Goal: Transaction & Acquisition: Obtain resource

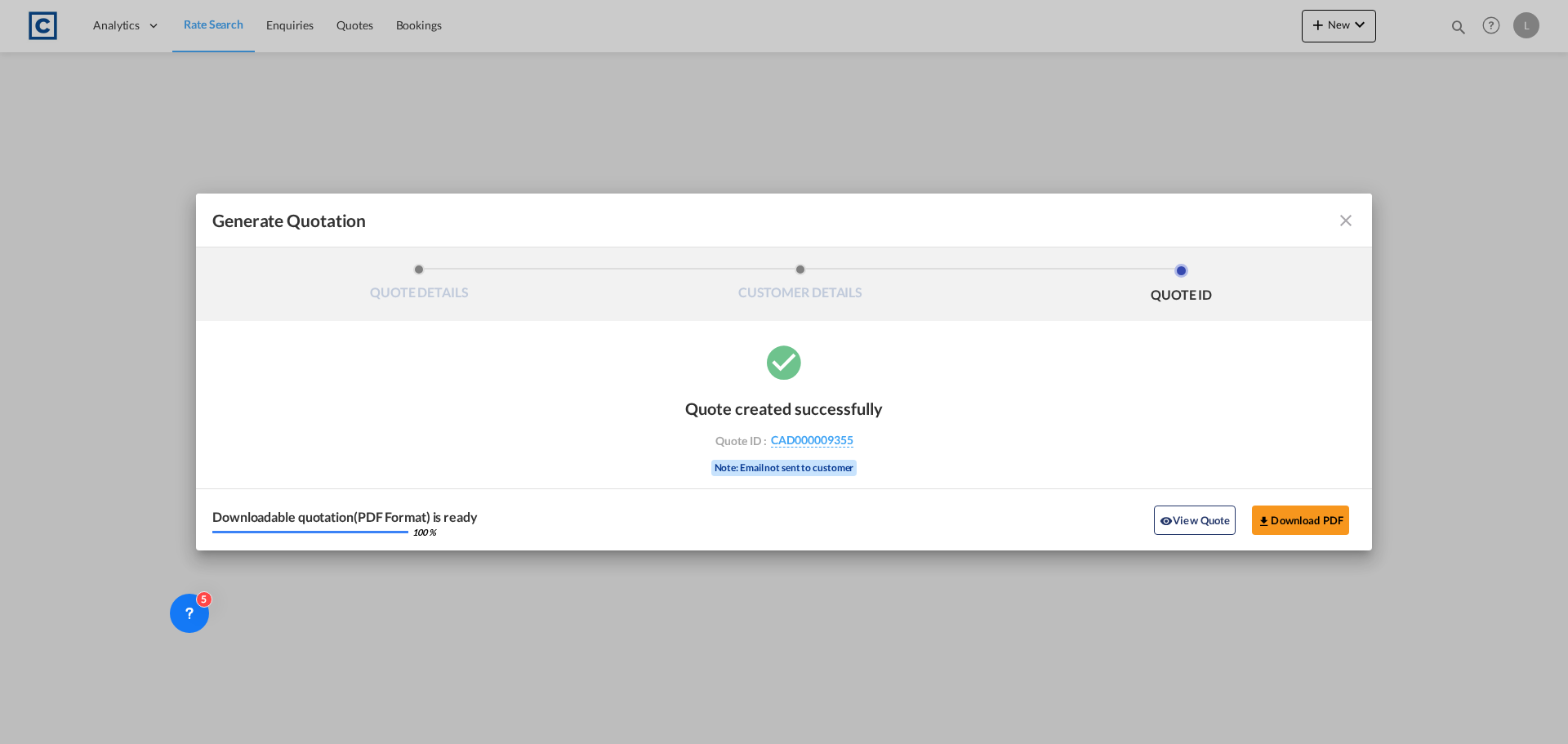
click at [1342, 219] on md-icon "icon-close fg-AAA8AD cursor m-0" at bounding box center [1345, 220] width 19 height 19
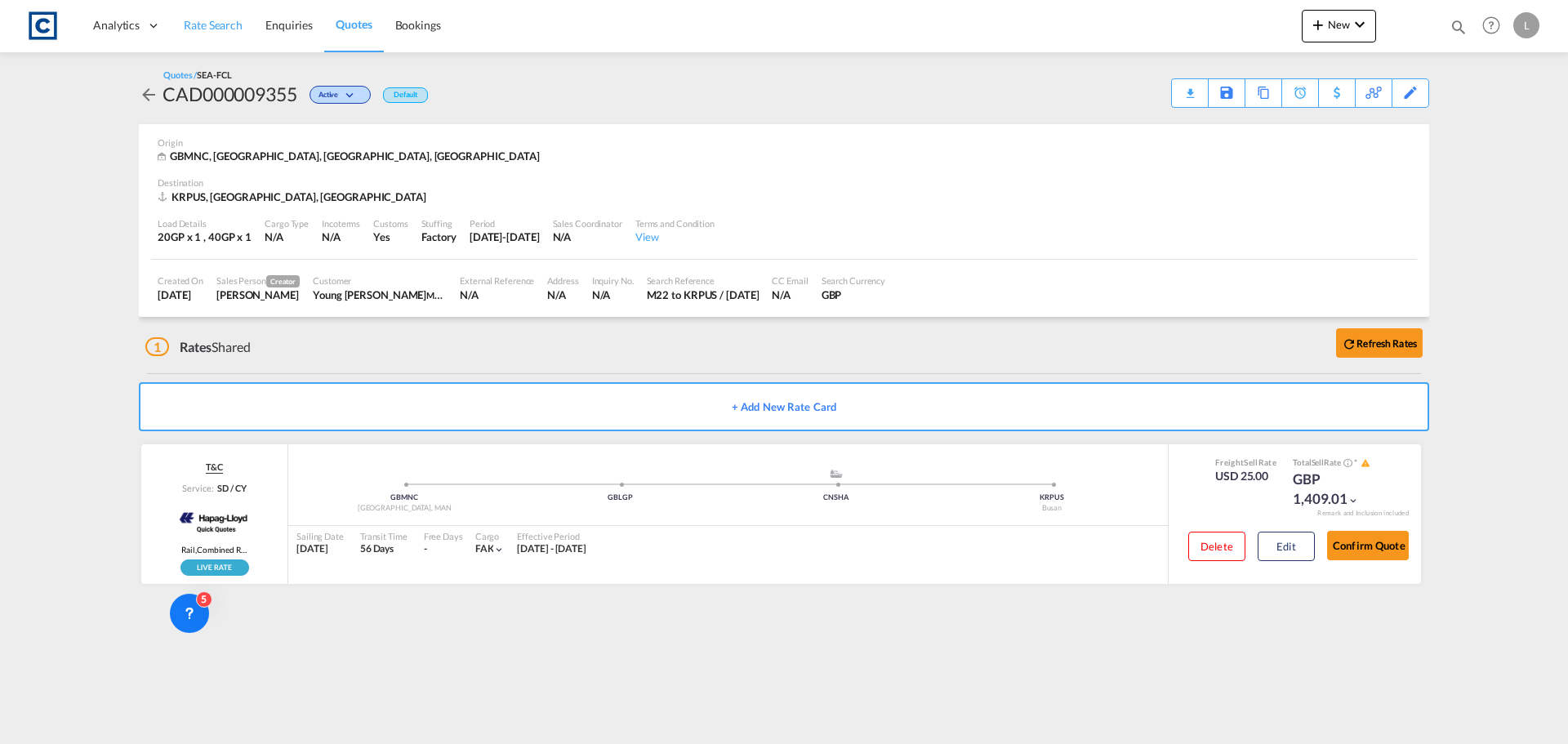
click at [222, 28] on span "Rate Search" at bounding box center [213, 24] width 59 height 13
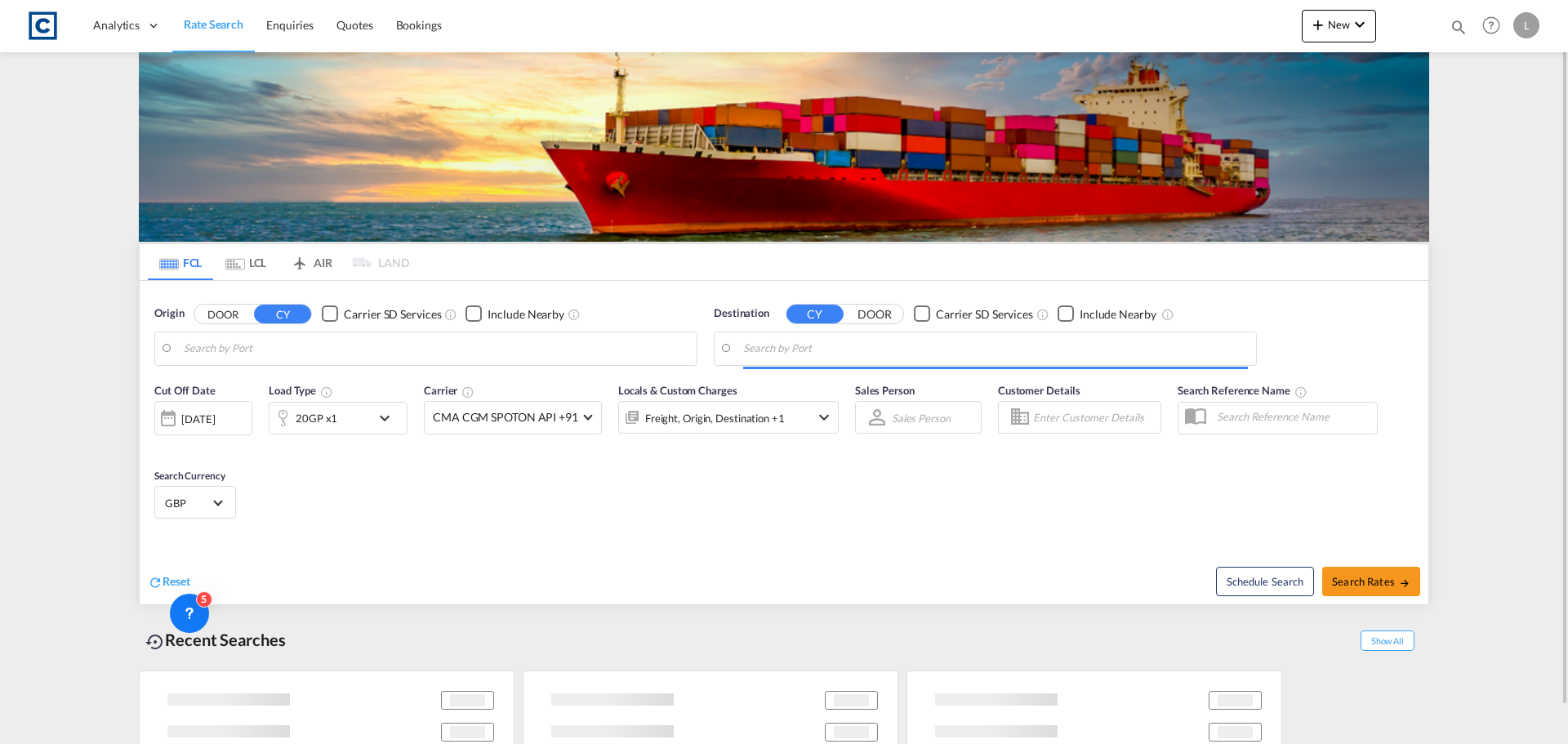
type input "GB-M22, [GEOGRAPHIC_DATA]"
type input "Busan, KRPUS"
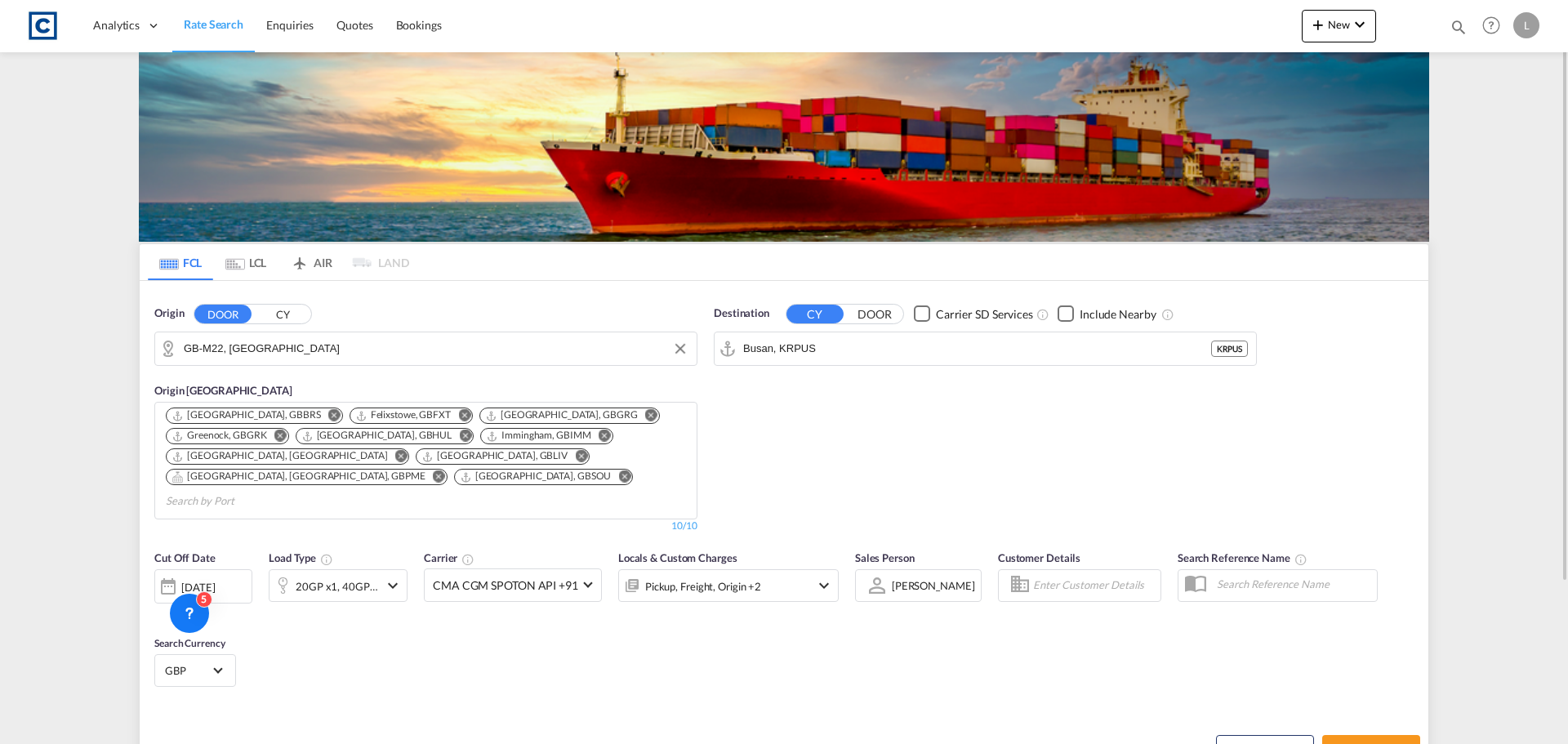
click at [382, 362] on md-autocomplete-wrap "GB-M22, [GEOGRAPHIC_DATA]" at bounding box center [436, 353] width 505 height 33
click at [382, 356] on input "GB-M22, [GEOGRAPHIC_DATA]" at bounding box center [436, 348] width 505 height 24
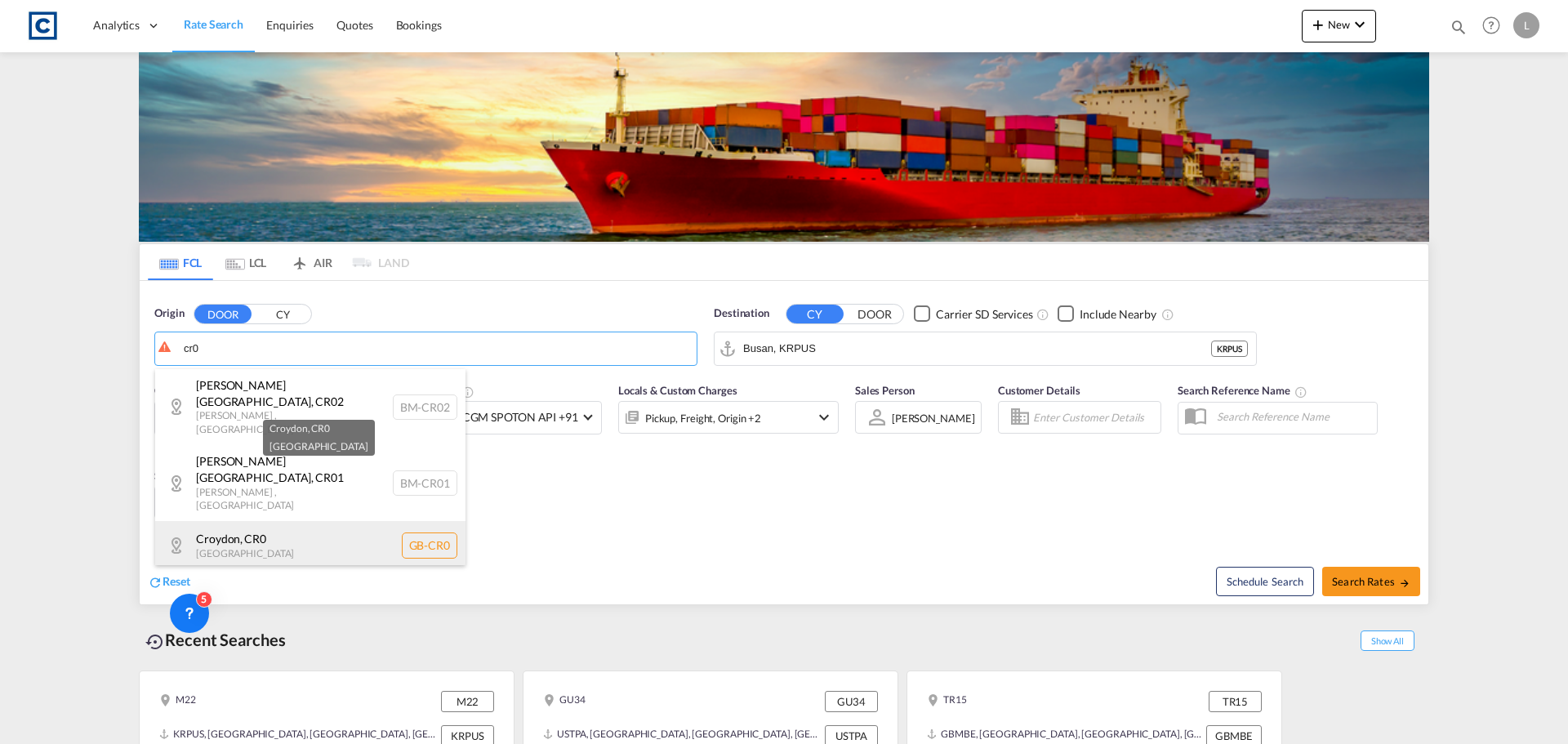
click at [343, 521] on div "Croydon , CR0 [GEOGRAPHIC_DATA] [GEOGRAPHIC_DATA]-CR0" at bounding box center [310, 545] width 311 height 49
type input "GB-CR0, Croydon"
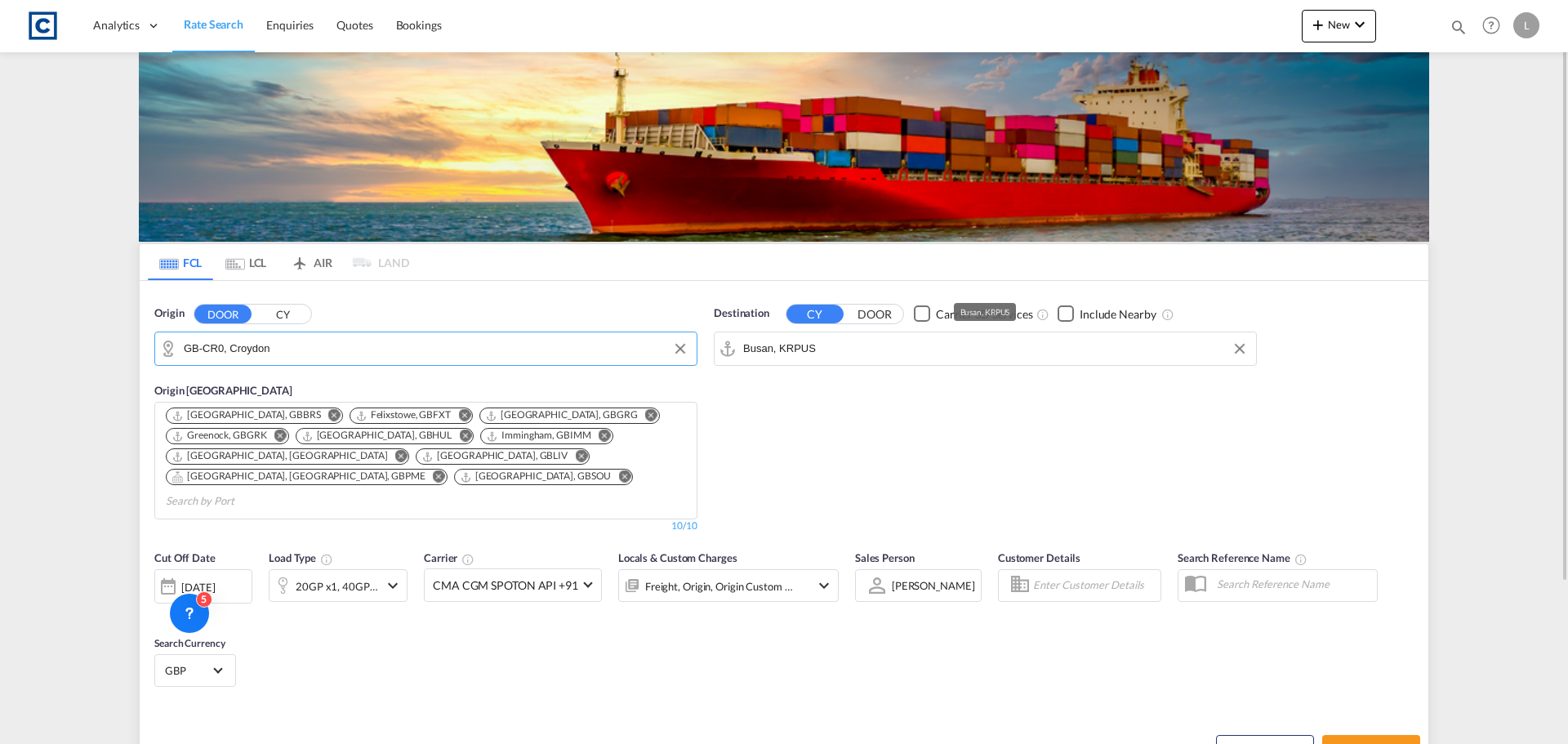
click at [825, 349] on input "Busan, KRPUS" at bounding box center [996, 348] width 505 height 24
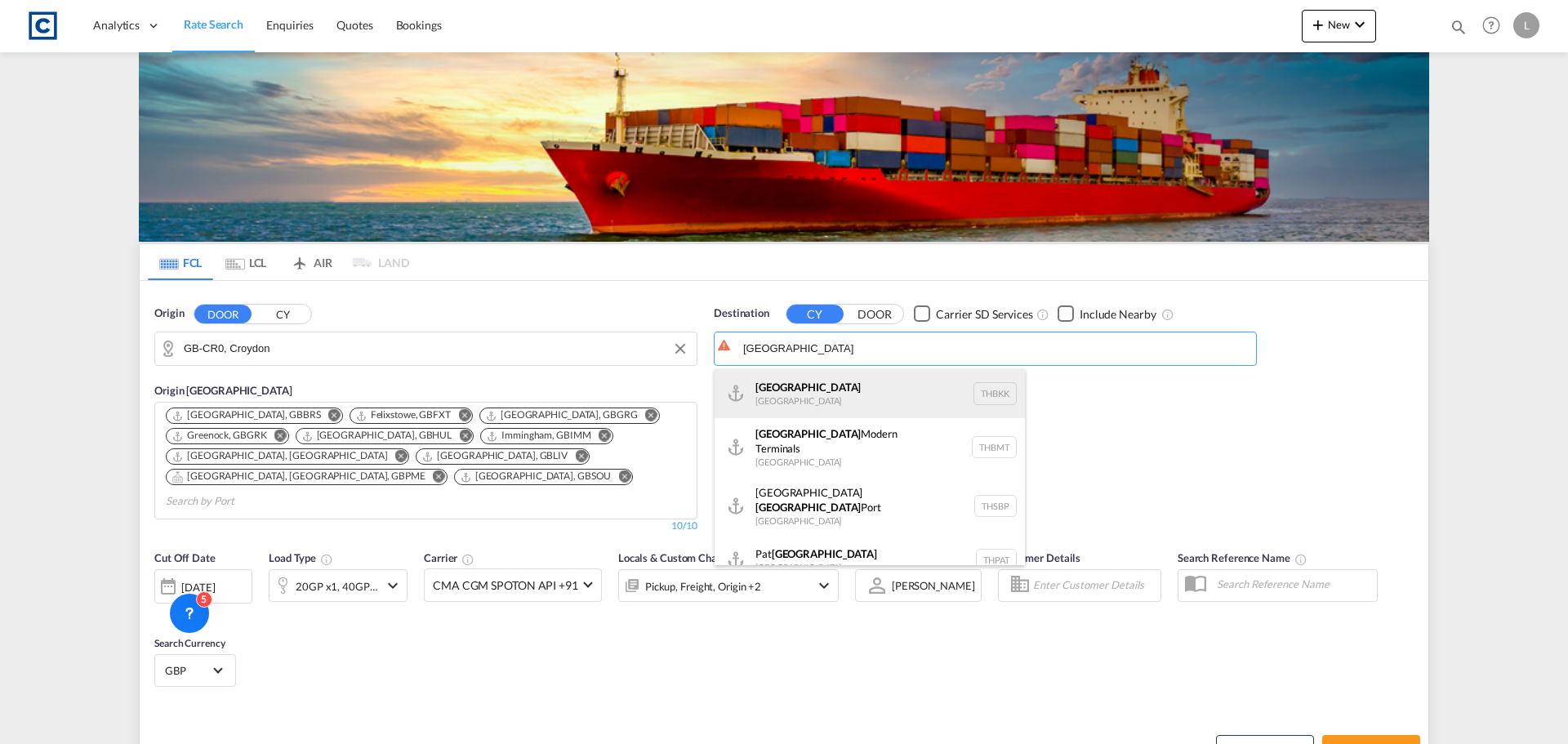
click at [815, 397] on div "[GEOGRAPHIC_DATA] [GEOGRAPHIC_DATA] THBKK" at bounding box center [869, 394] width 311 height 49
type input "[GEOGRAPHIC_DATA], THBKK"
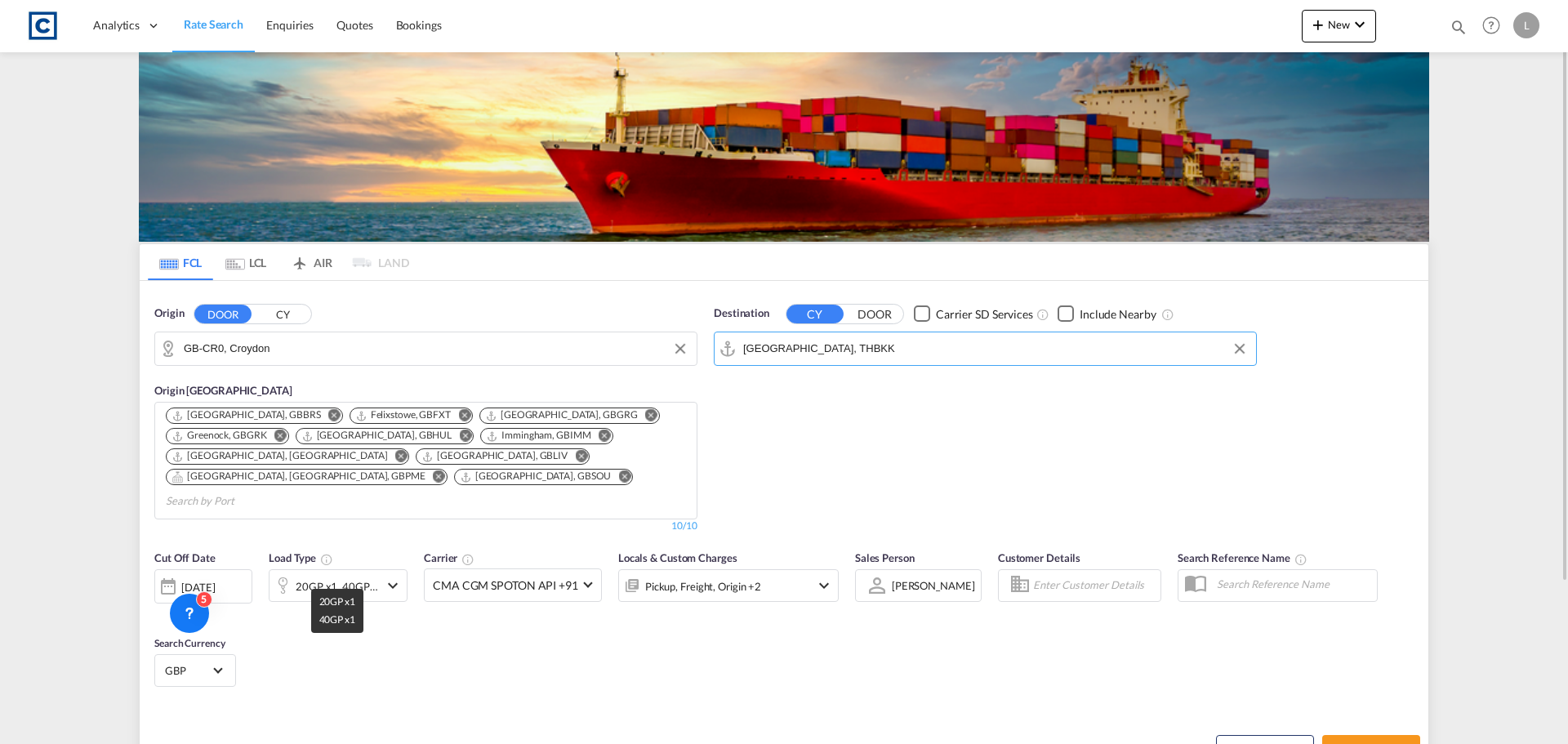
click at [361, 575] on div "20GP x1, 40GP x1" at bounding box center [337, 586] width 83 height 23
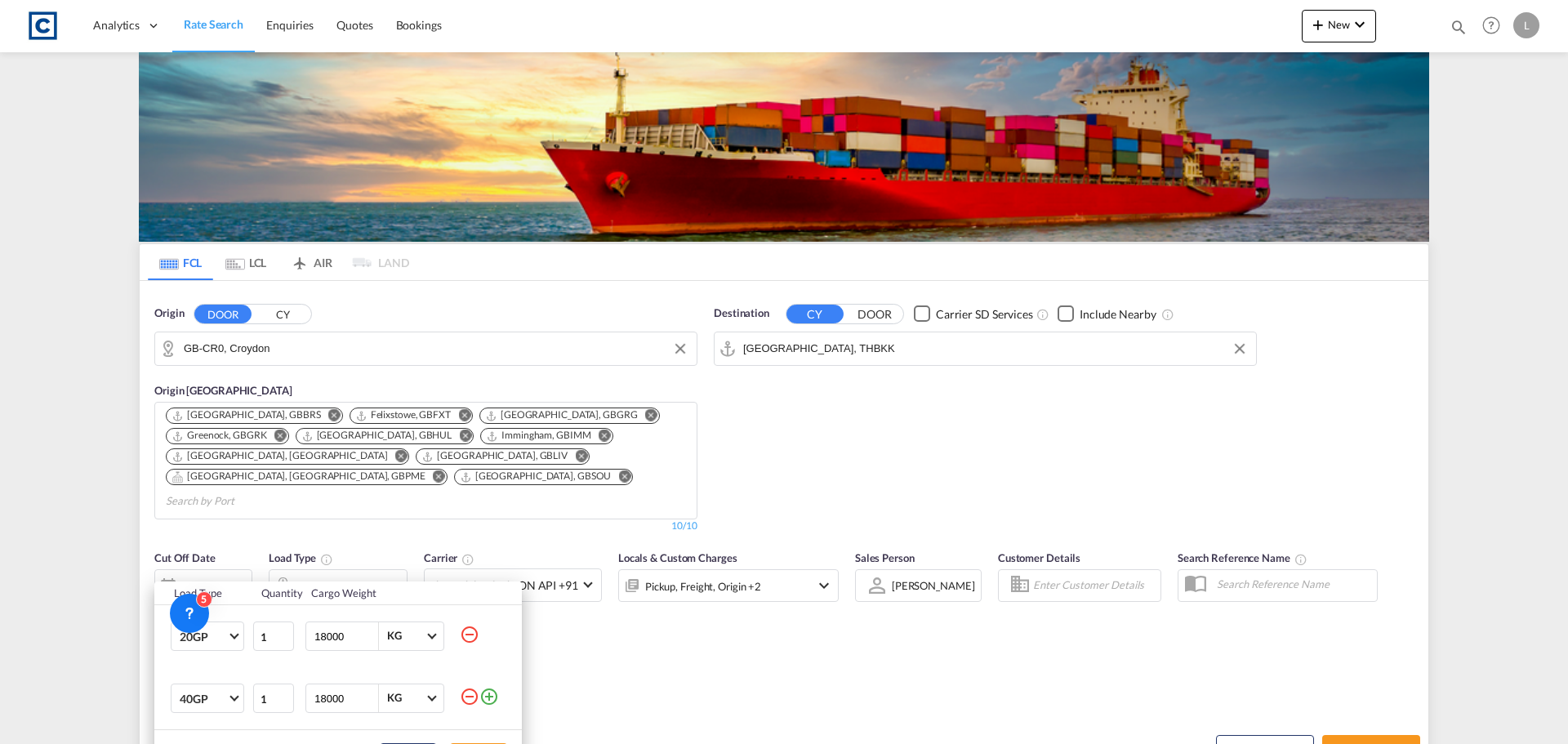
click at [465, 695] on md-icon "icon-minus-circle-outline" at bounding box center [469, 696] width 19 height 19
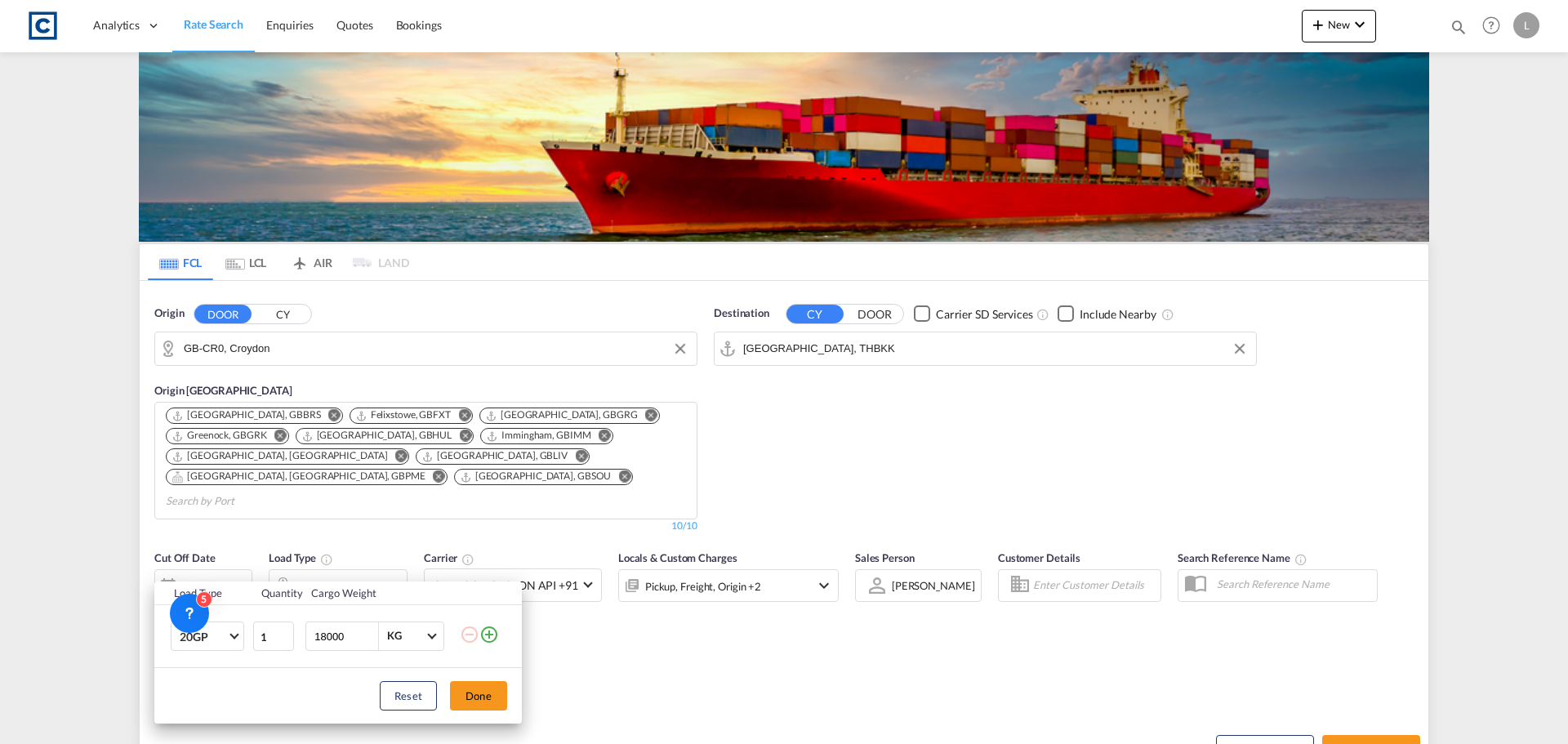
click at [1374, 735] on div "Load Type Quantity Cargo Weight 20GP 20GP 40GP 40HC 45HC 20RE 40RE 40HR 20OT 40…" at bounding box center [784, 372] width 1568 height 744
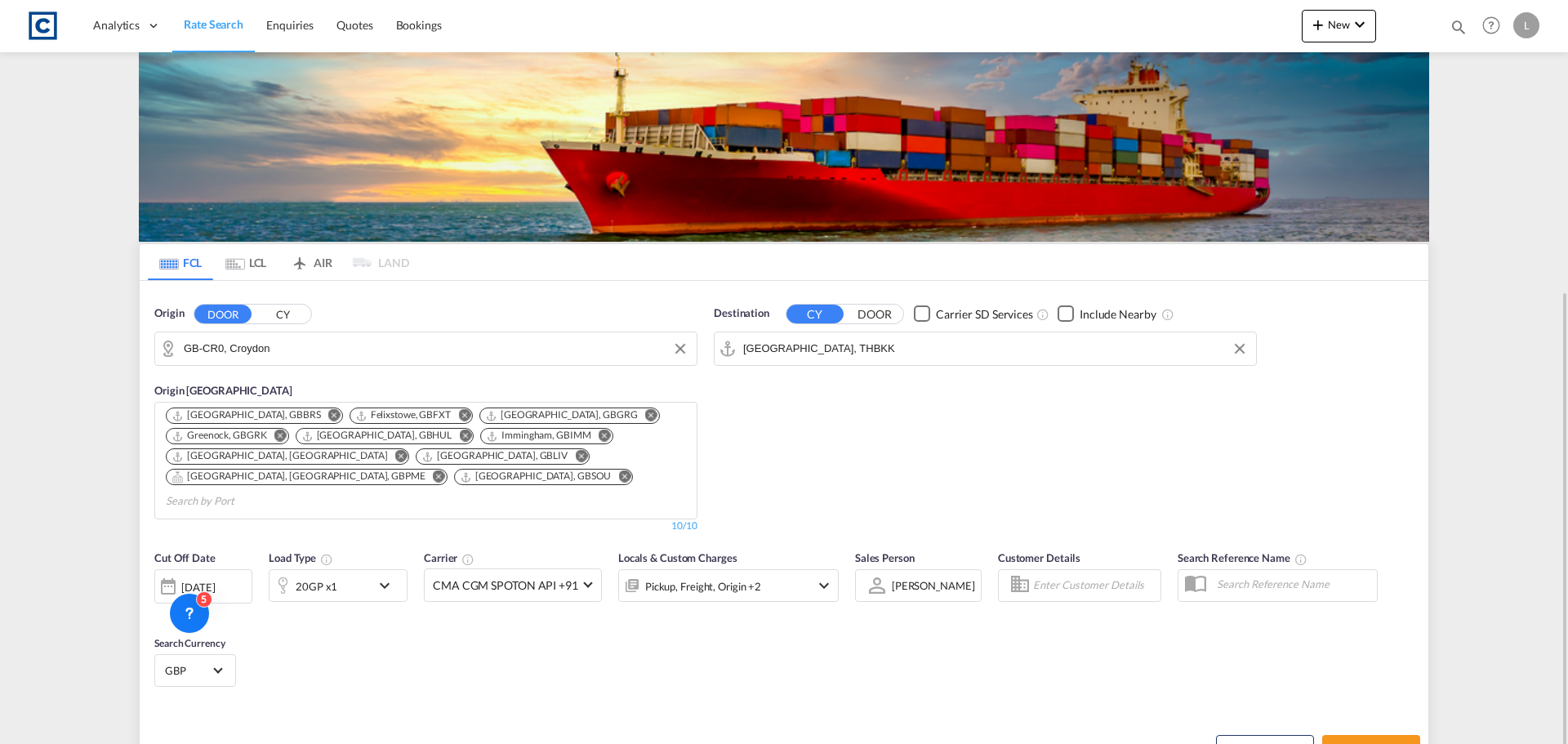
scroll to position [207, 0]
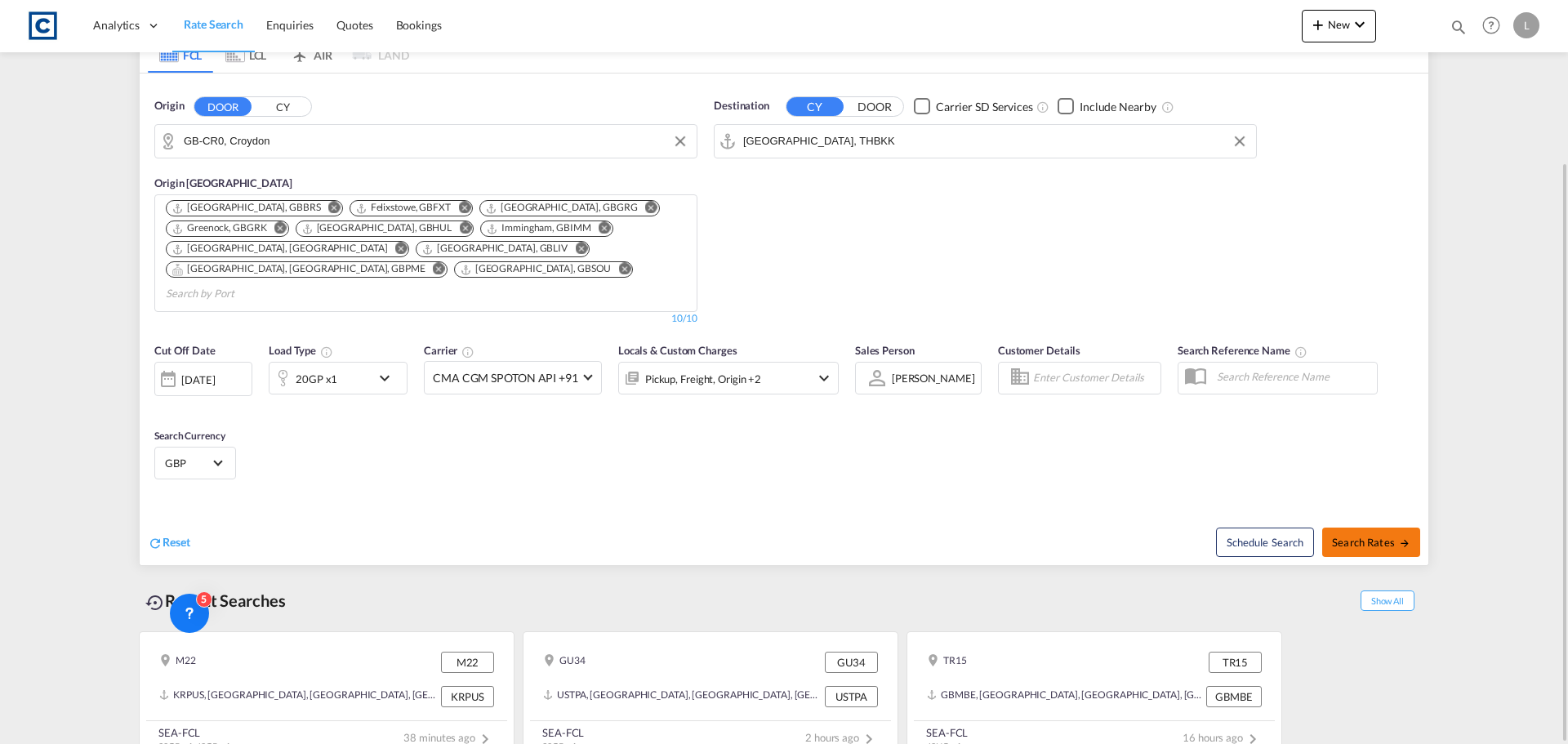
click at [1370, 535] on span "Search Rates" at bounding box center [1370, 542] width 78 height 13
type input "CR0 to THBKK / [DATE]"
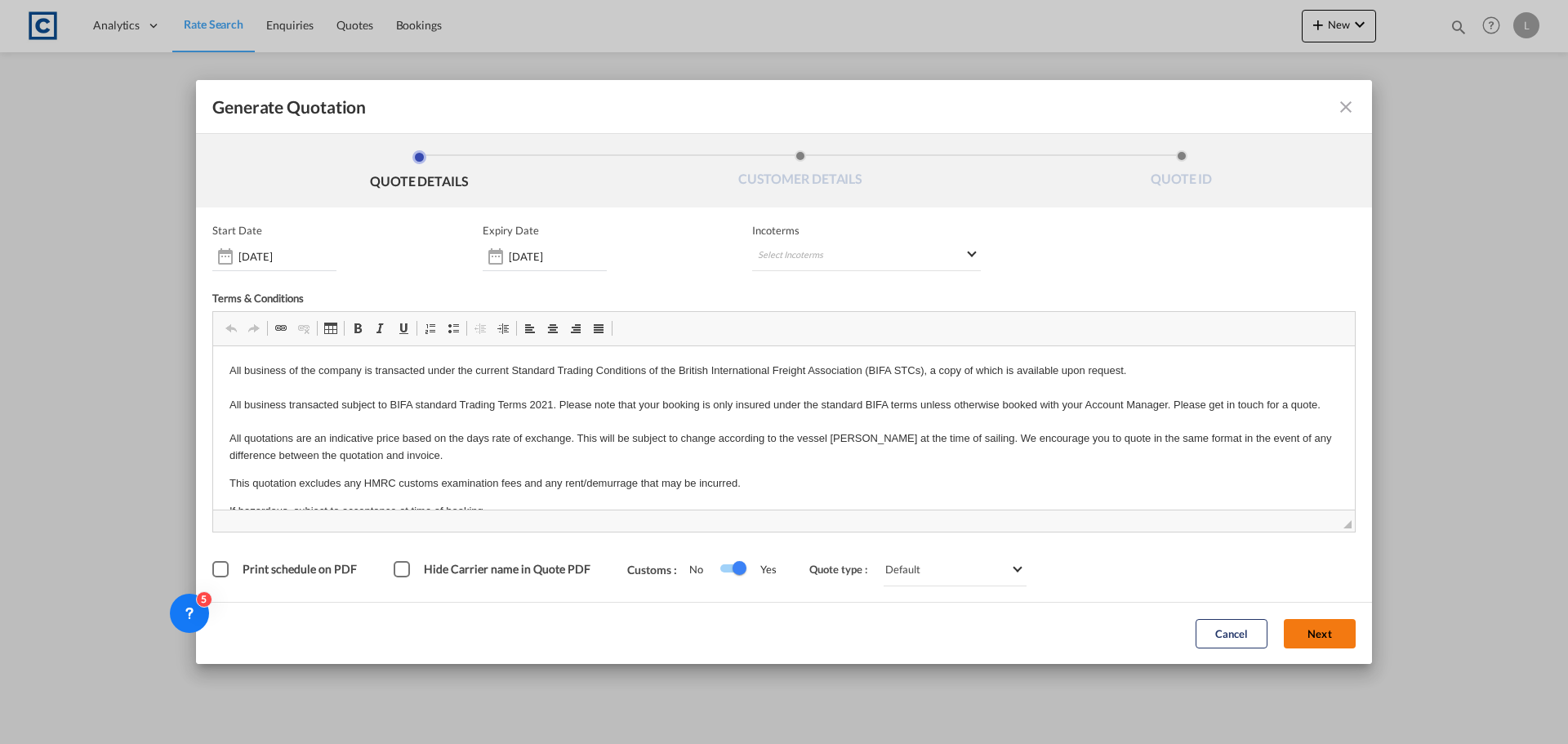
click at [1305, 645] on button "Next" at bounding box center [1319, 633] width 72 height 29
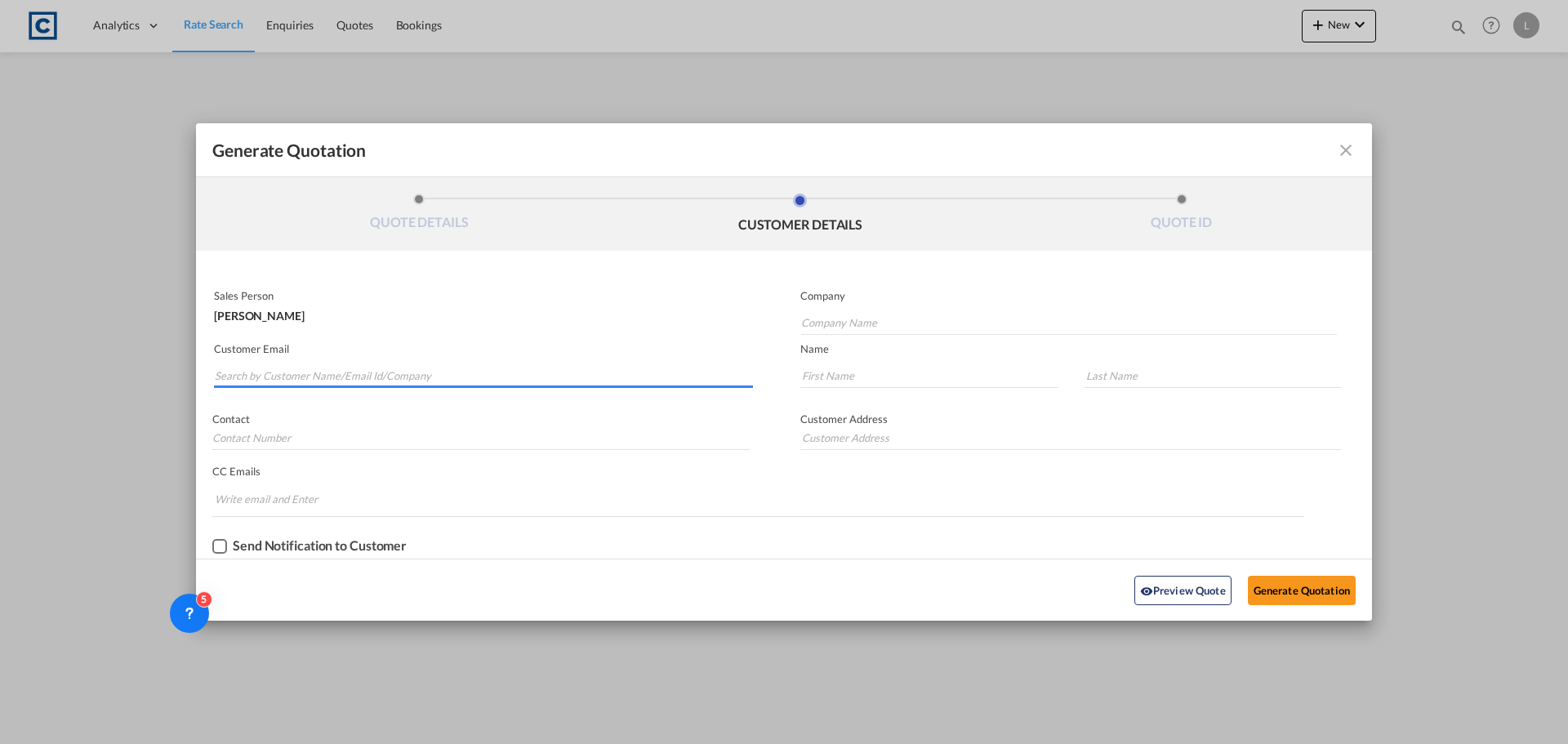
click at [455, 370] on input "Search by Customer Name/Email Id/Company" at bounding box center [483, 375] width 538 height 24
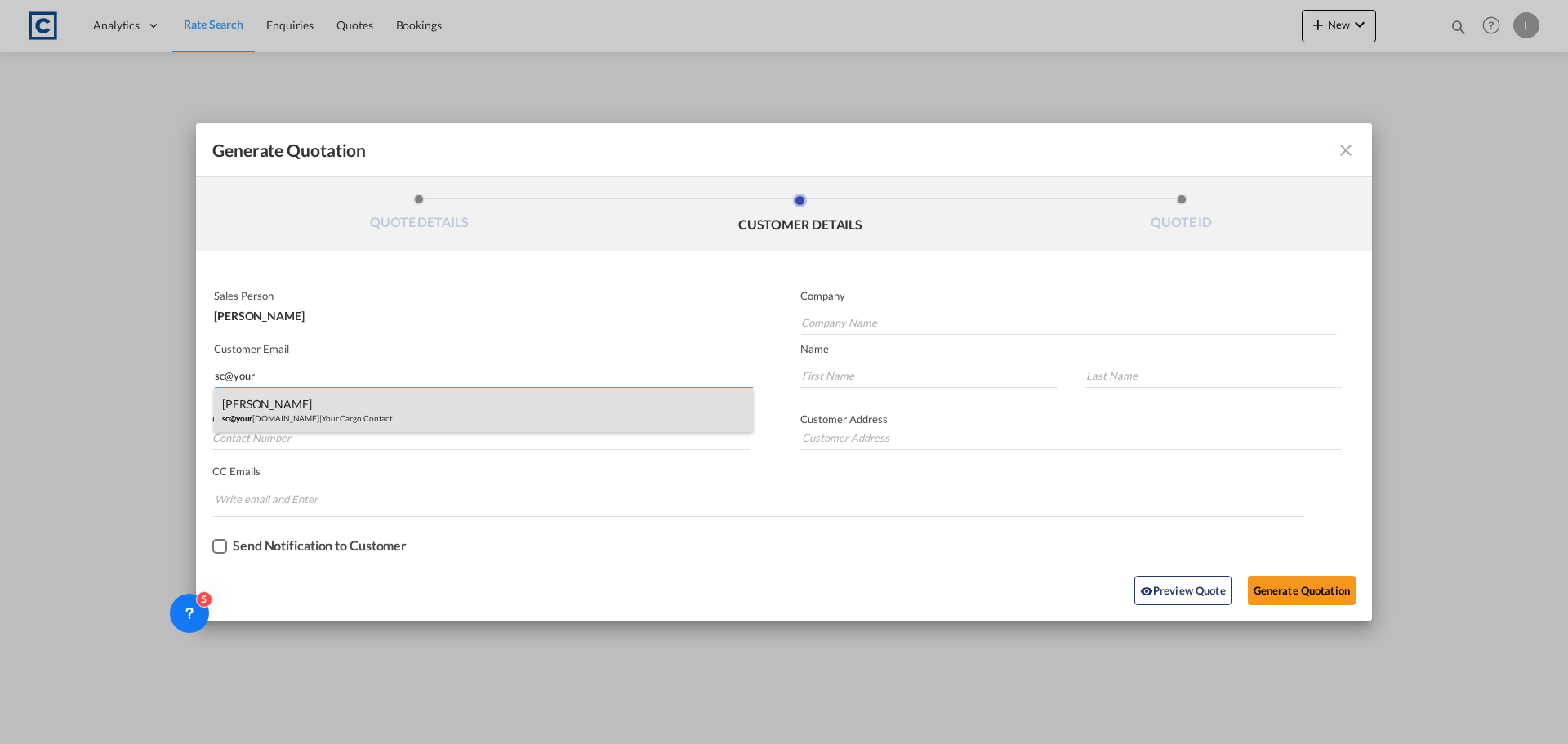
type input "sc@your"
click at [270, 402] on div "[PERSON_NAME] sc@your [DOMAIN_NAME] | Your Cargo Contact" at bounding box center [483, 410] width 539 height 44
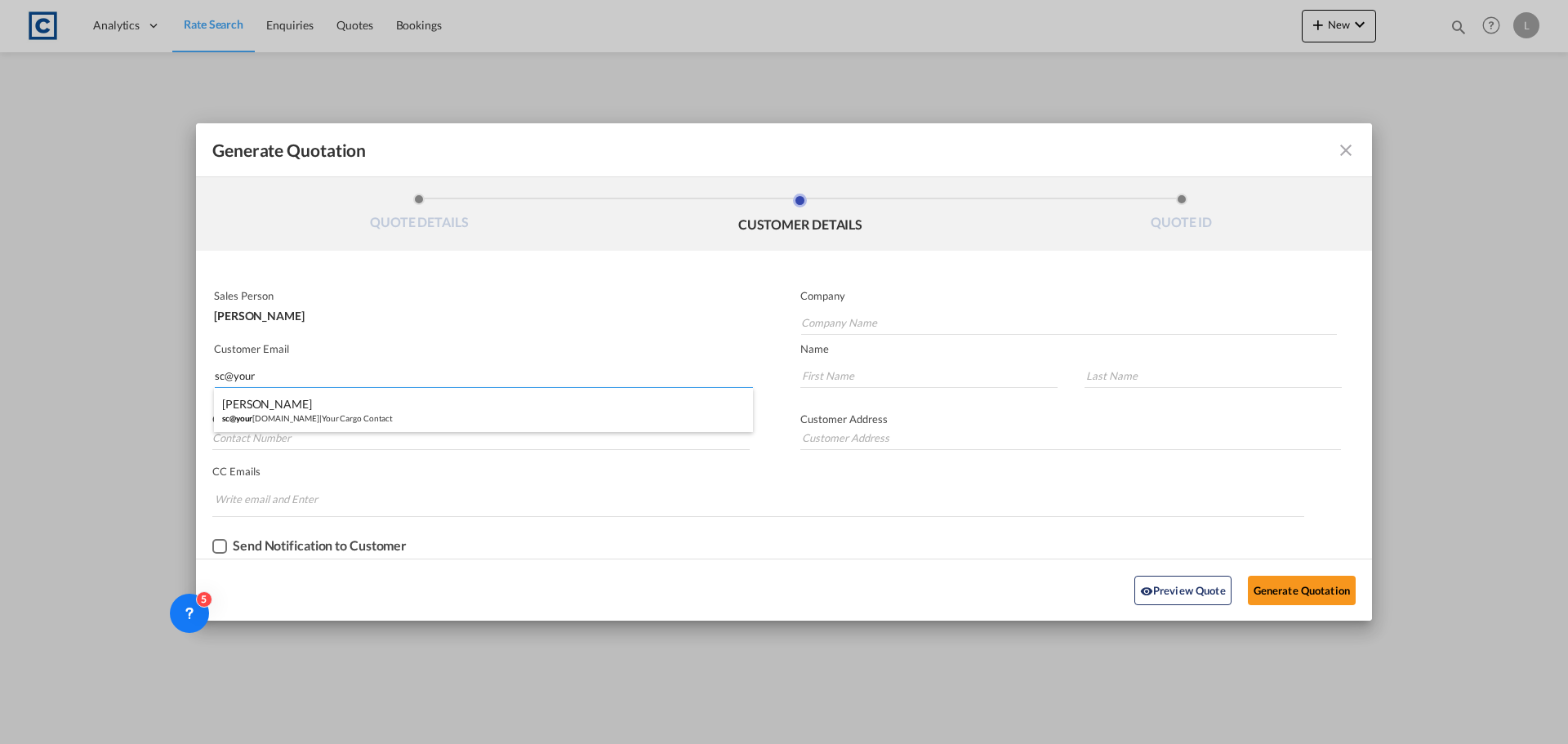
type input "Your Cargo Contact"
type input "[EMAIL_ADDRESS][DOMAIN_NAME]"
type input "[PERSON_NAME]"
type input "Corney"
type input "Address: [STREET_ADDRESS]"
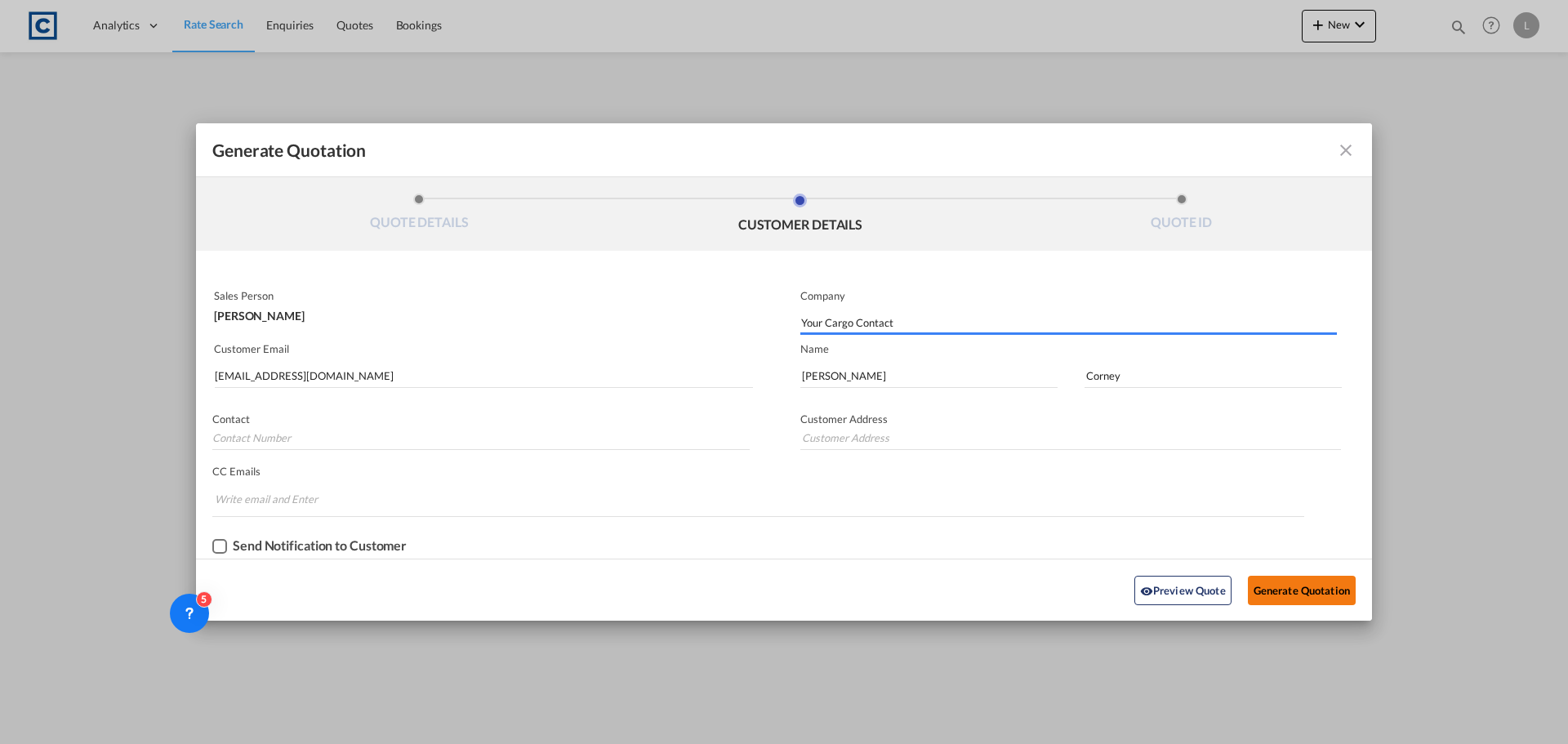
click at [1277, 581] on button "Generate Quotation" at bounding box center [1302, 590] width 108 height 29
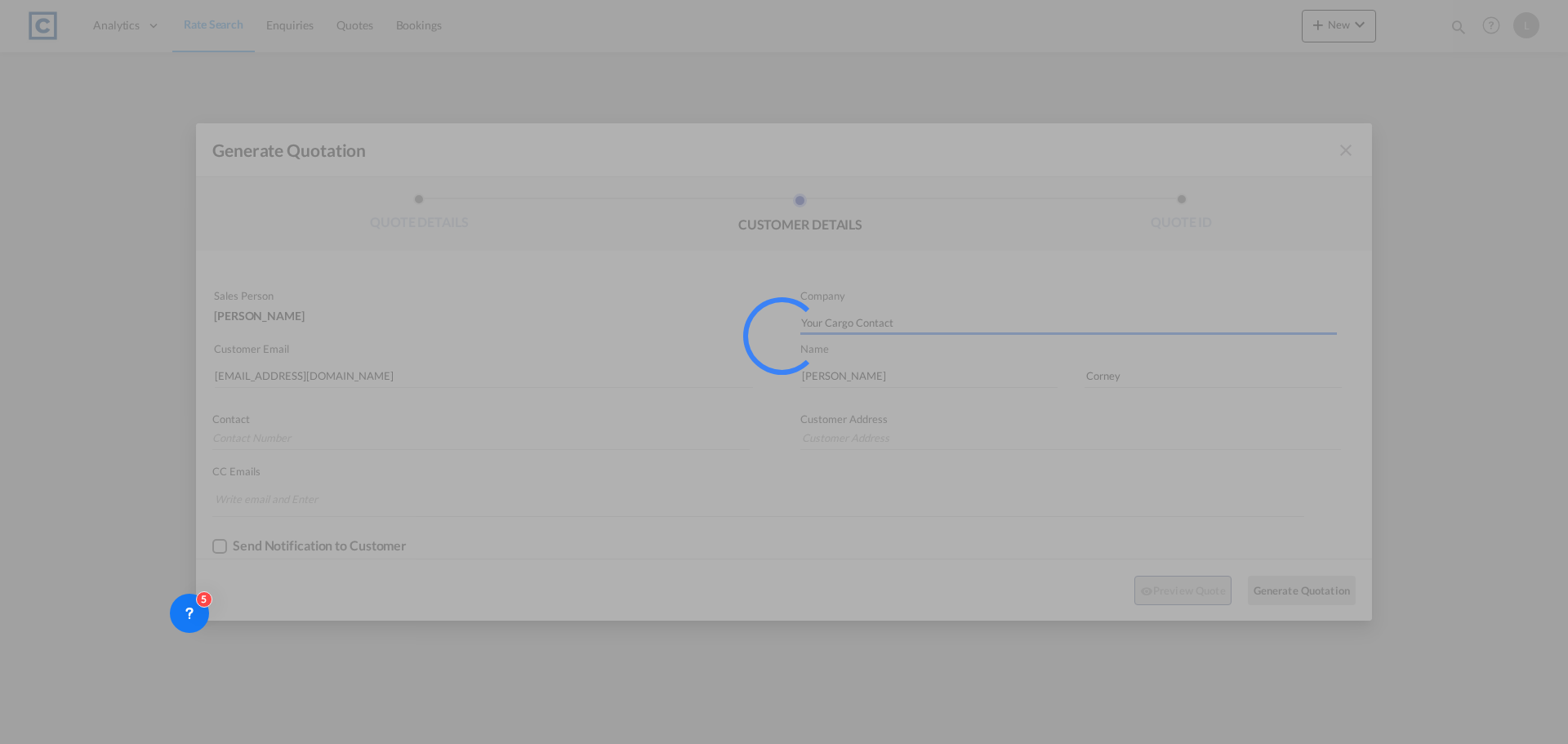
type input "Address: [STREET_ADDRESS]"
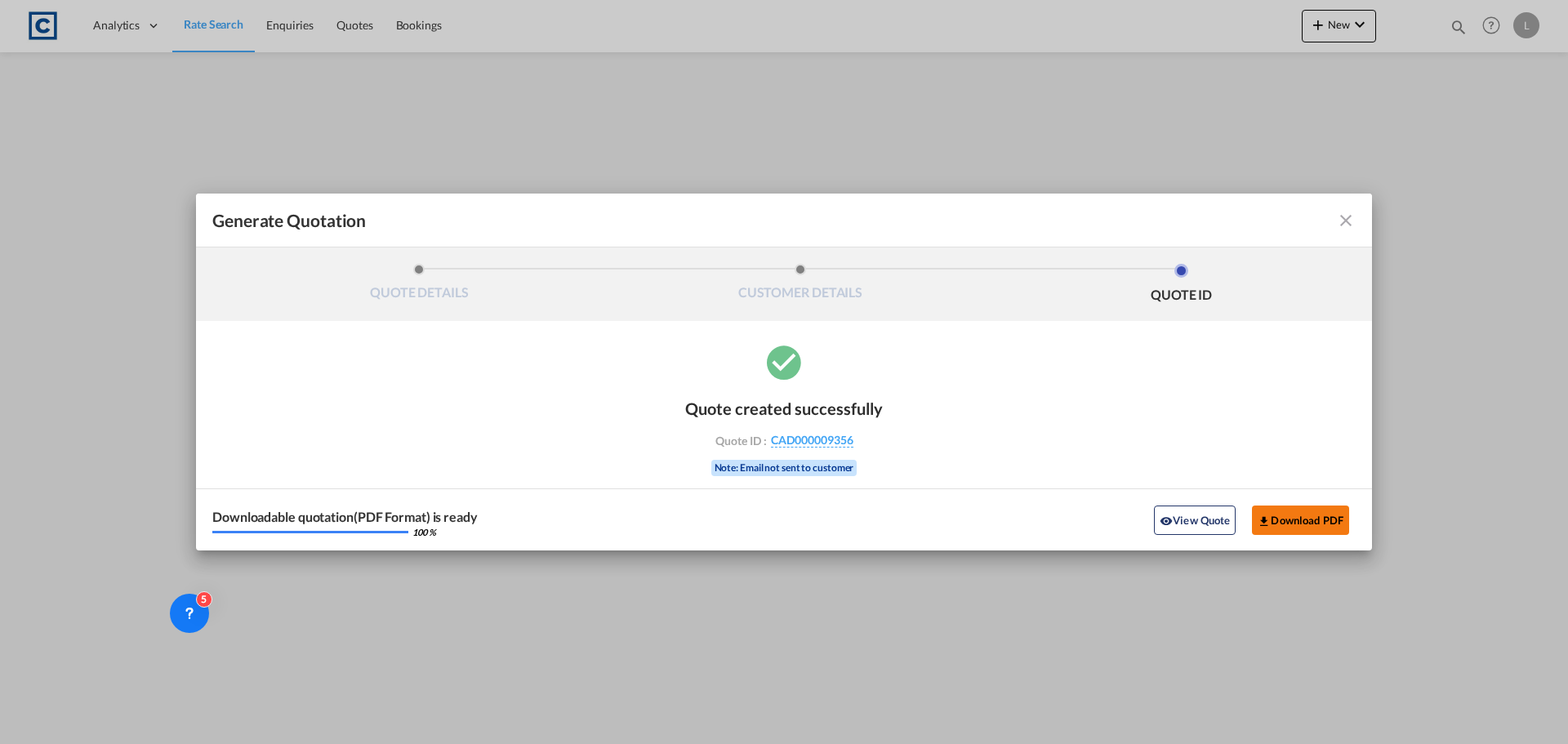
click at [1326, 516] on button "Download PDF" at bounding box center [1300, 520] width 97 height 29
click at [1347, 210] on md-icon "icon-close fg-AAA8AD cursor m-0" at bounding box center [1345, 220] width 19 height 19
